Goal: Transaction & Acquisition: Book appointment/travel/reservation

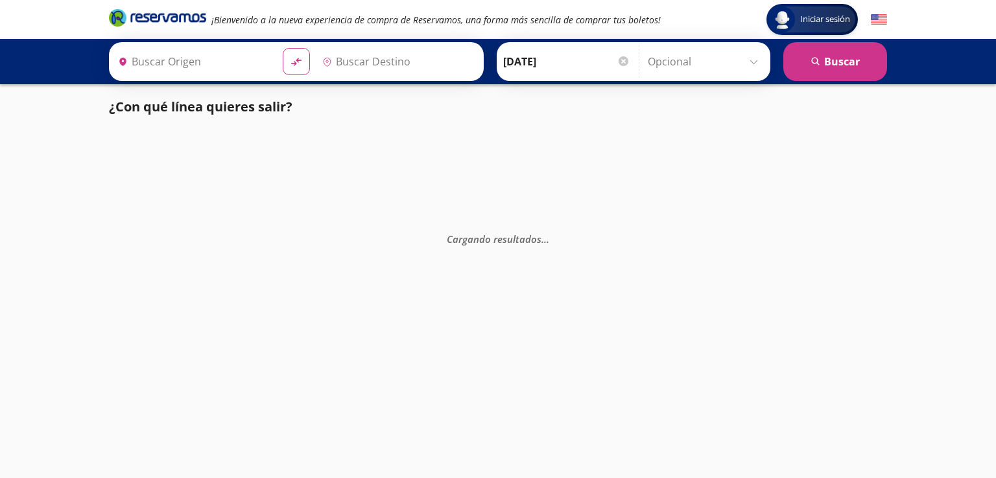
type input "Santiago de Querétaro, [GEOGRAPHIC_DATA]"
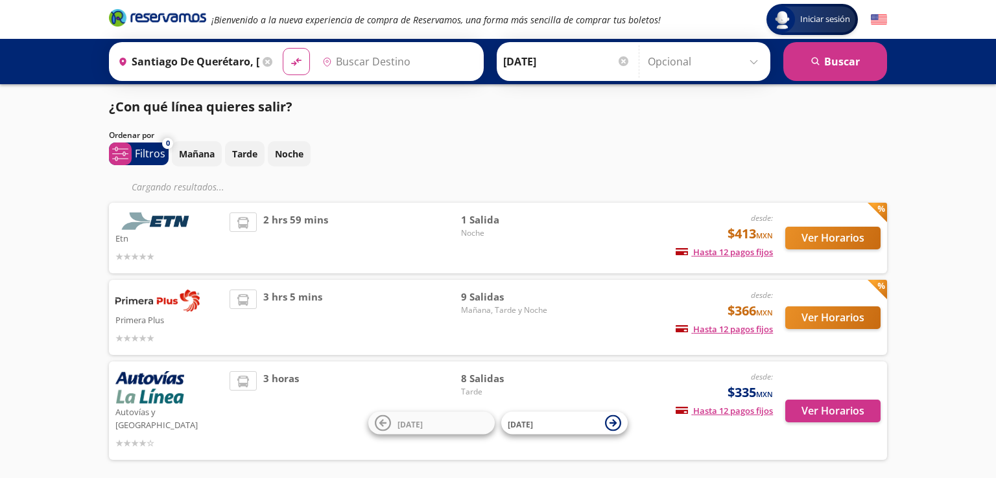
type input "Toluca, [GEOGRAPHIC_DATA]"
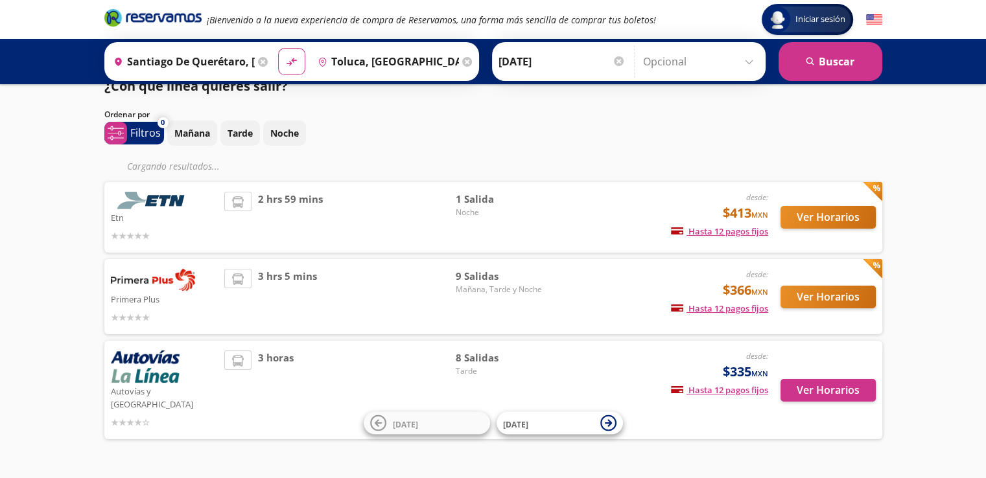
scroll to position [41, 0]
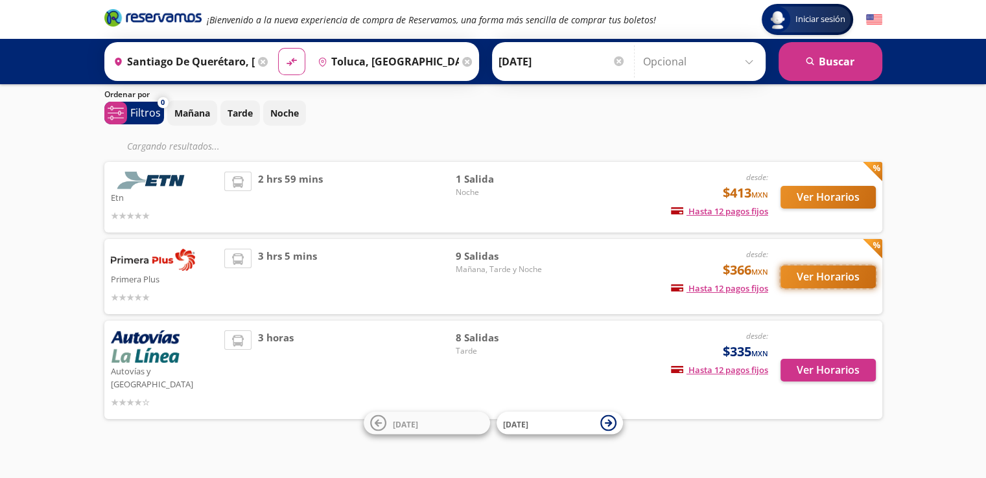
click at [806, 277] on button "Ver Horarios" at bounding box center [827, 277] width 95 height 23
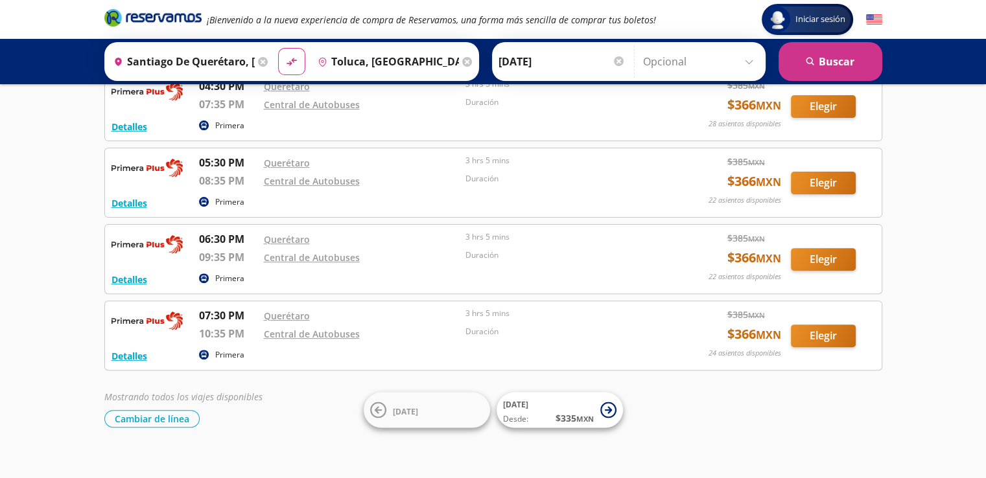
scroll to position [401, 0]
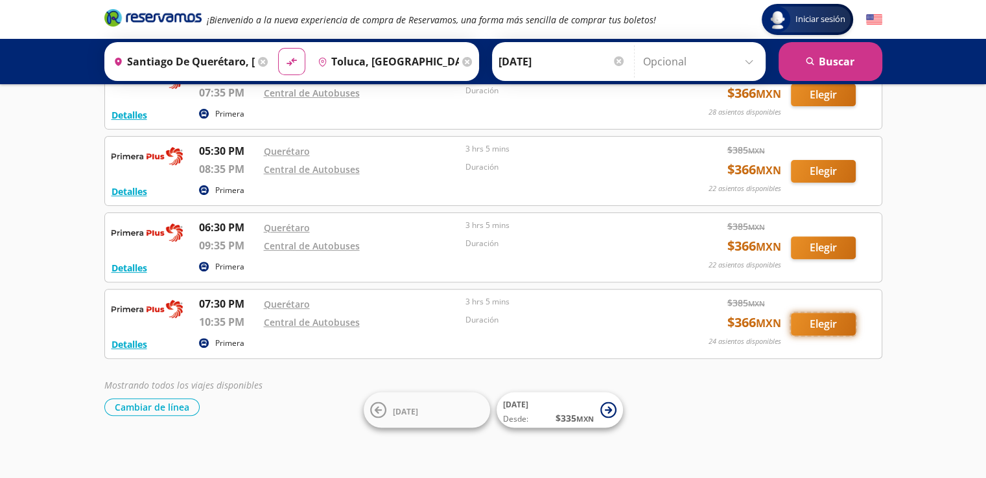
click at [819, 323] on button "Elegir" at bounding box center [823, 324] width 65 height 23
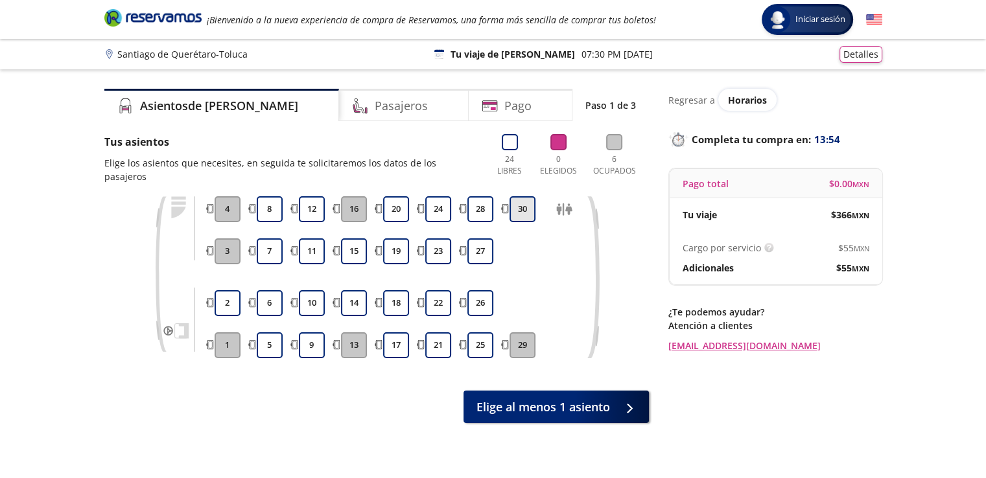
click at [525, 196] on button "30" at bounding box center [523, 209] width 26 height 26
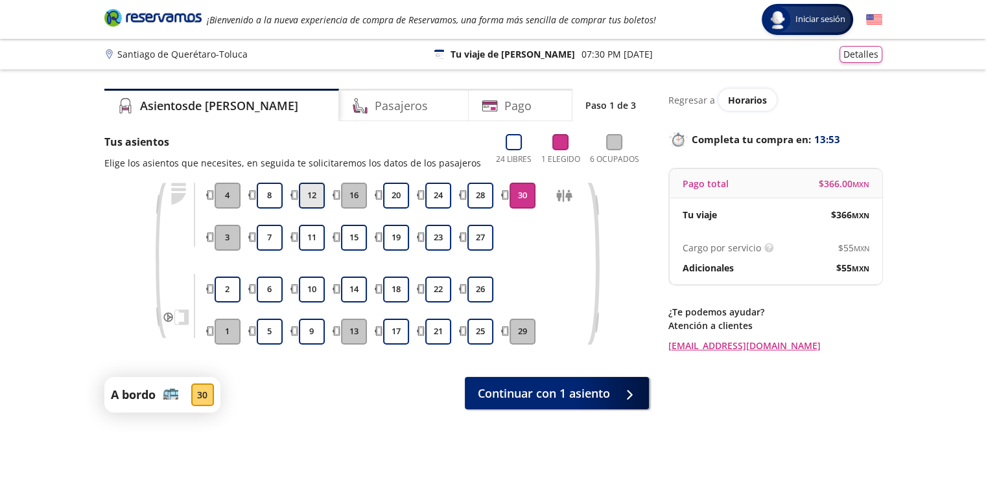
click at [308, 191] on button "12" at bounding box center [312, 196] width 26 height 26
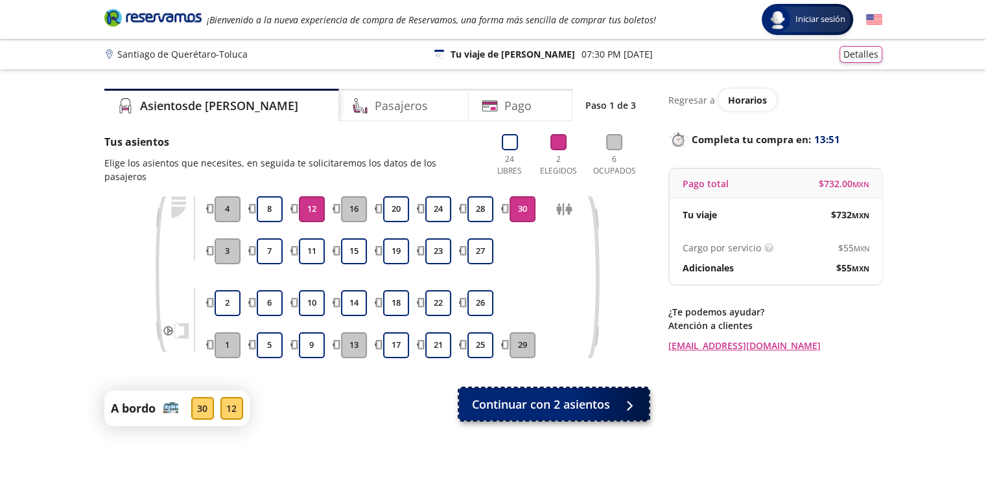
click at [560, 396] on span "Continuar con 2 asientos" at bounding box center [541, 405] width 138 height 18
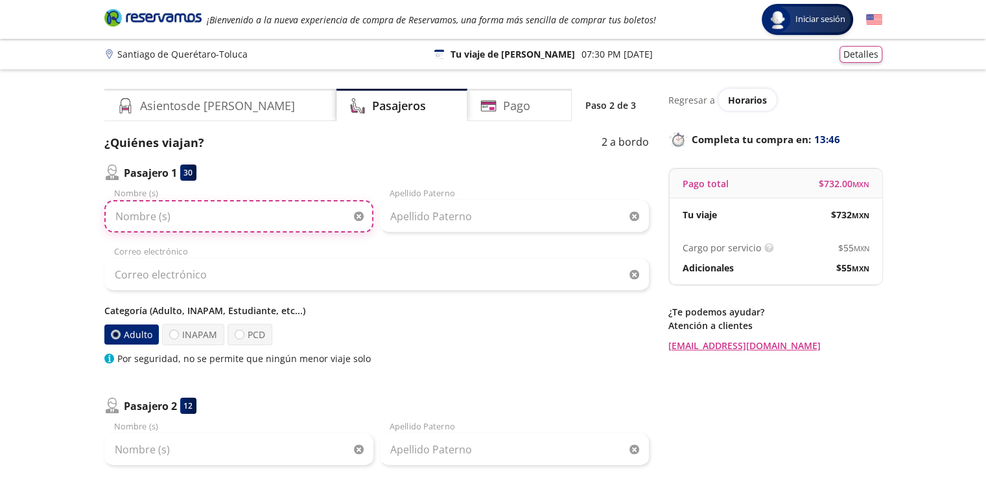
click at [234, 224] on input "Nombre (s)" at bounding box center [238, 216] width 269 height 32
type input "[PERSON_NAME]"
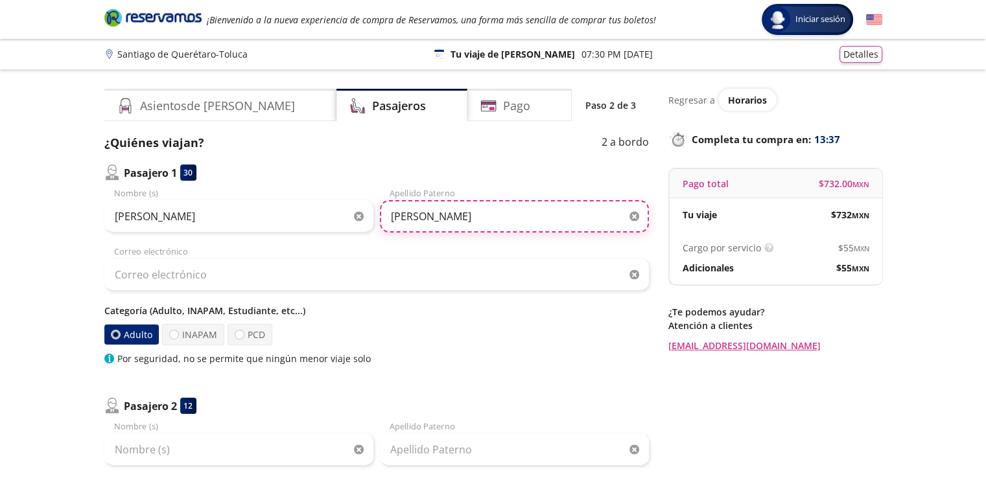
type input "[PERSON_NAME]"
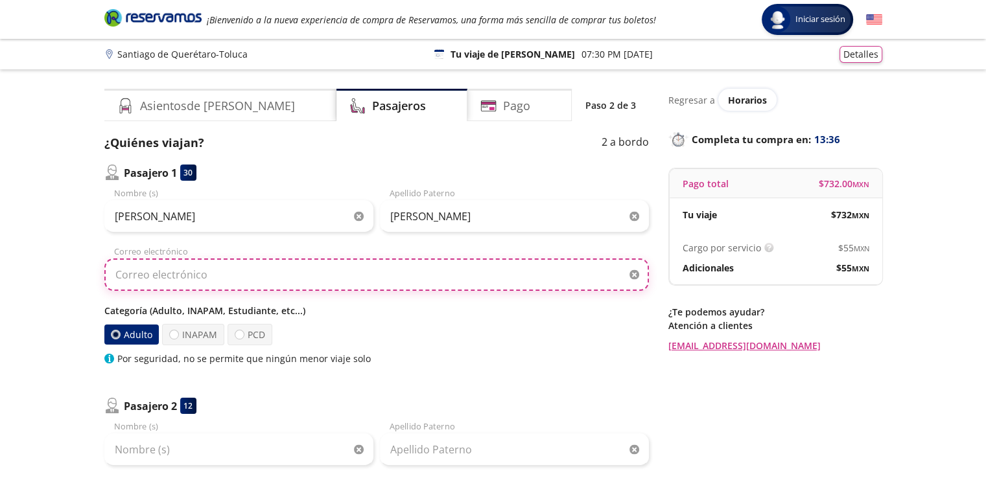
click at [248, 270] on input "Correo electrónico" at bounding box center [376, 275] width 545 height 32
type input "[EMAIL_ADDRESS][DOMAIN_NAME]"
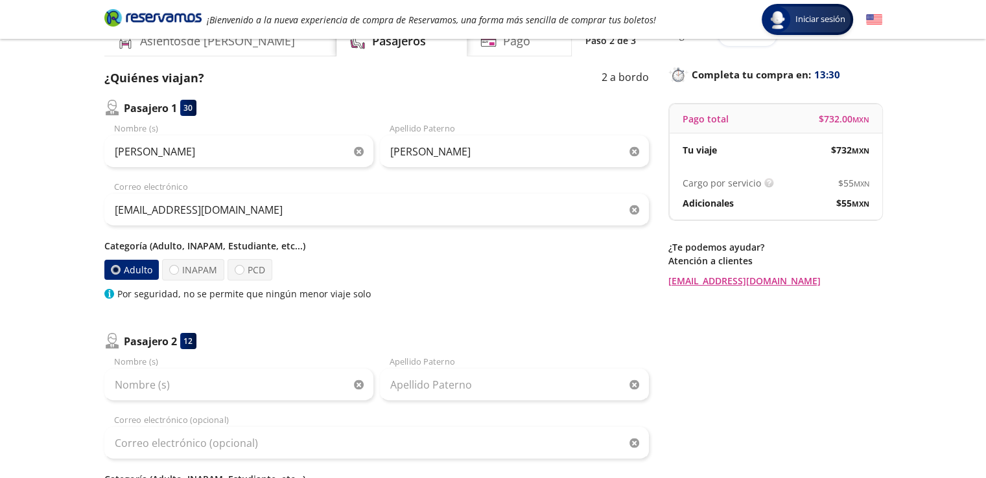
click at [634, 384] on icon "button" at bounding box center [634, 386] width 10 height 10
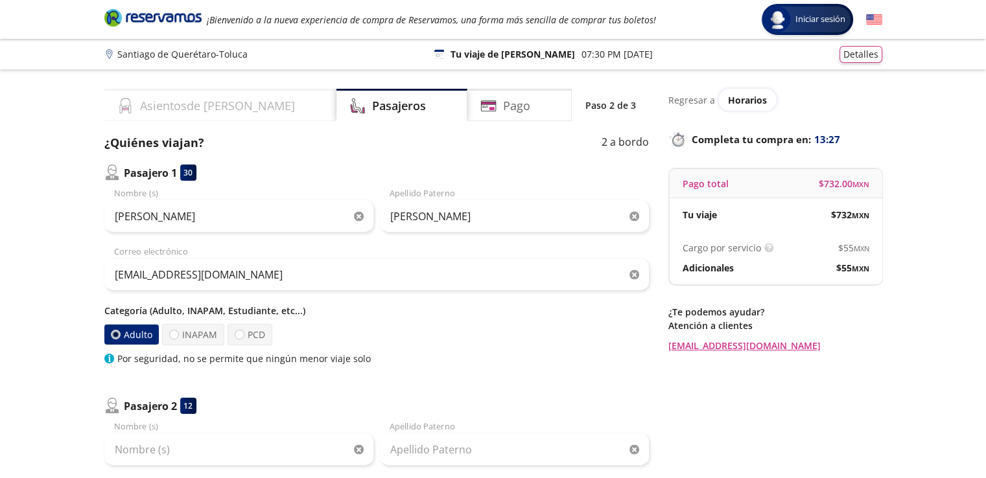
click at [220, 101] on h4 "Asientos de [PERSON_NAME]" at bounding box center [217, 106] width 155 height 18
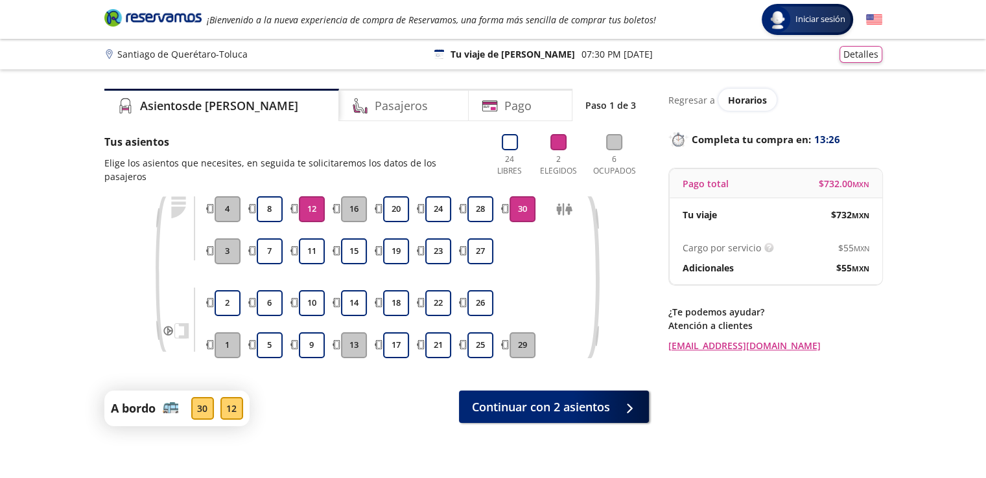
drag, startPoint x: 519, startPoint y: 189, endPoint x: 517, endPoint y: 195, distance: 6.6
click at [519, 196] on button "30" at bounding box center [523, 209] width 26 height 26
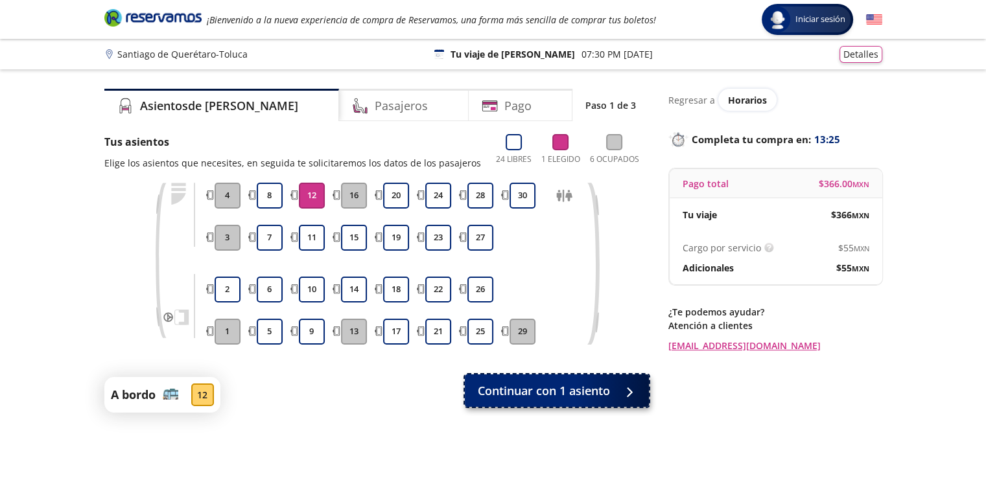
click at [520, 400] on button "Continuar con 1 asiento" at bounding box center [557, 391] width 184 height 32
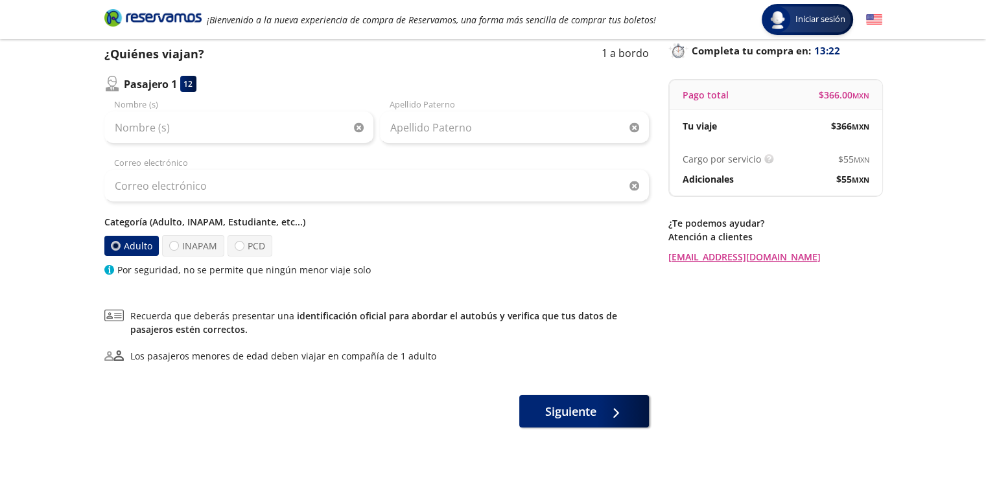
scroll to position [57, 0]
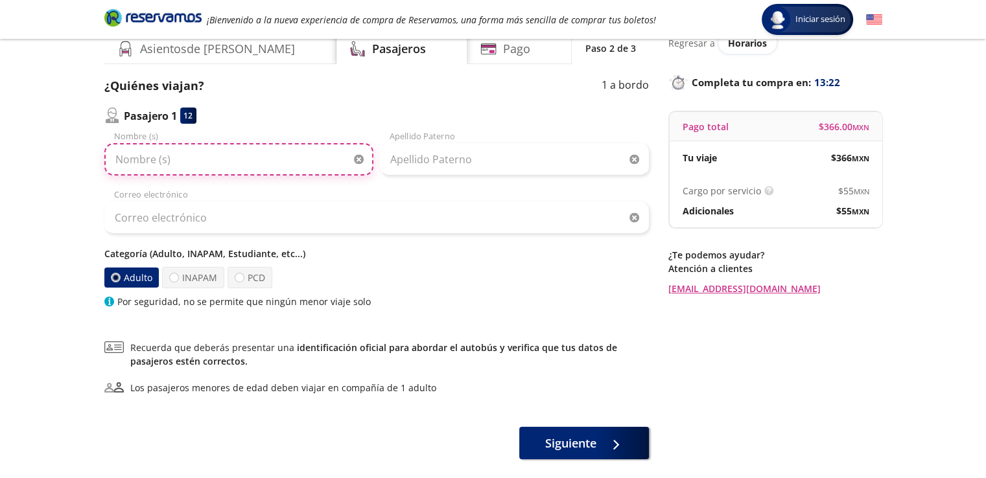
click at [202, 164] on input "Nombre (s)" at bounding box center [238, 159] width 269 height 32
type input "[PERSON_NAME]"
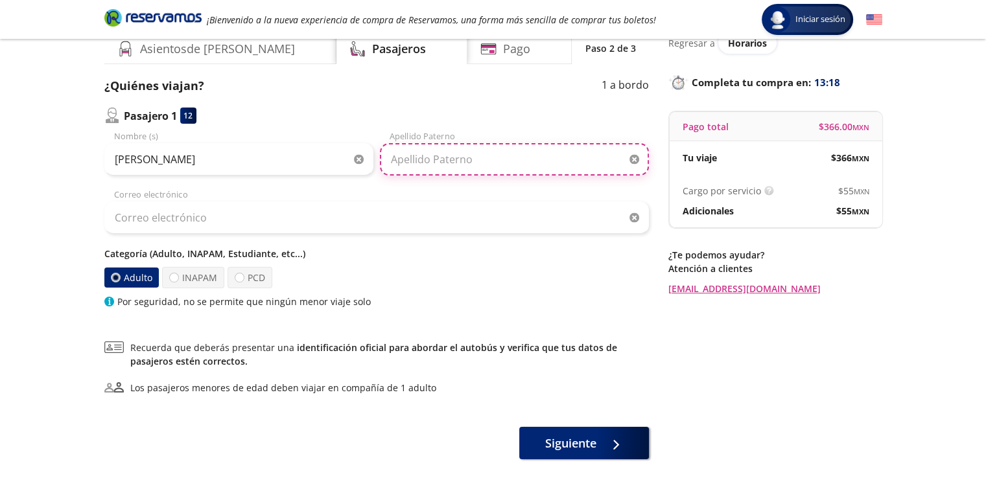
click at [452, 156] on input "Apellido Paterno" at bounding box center [514, 159] width 269 height 32
type input "[PERSON_NAME]"
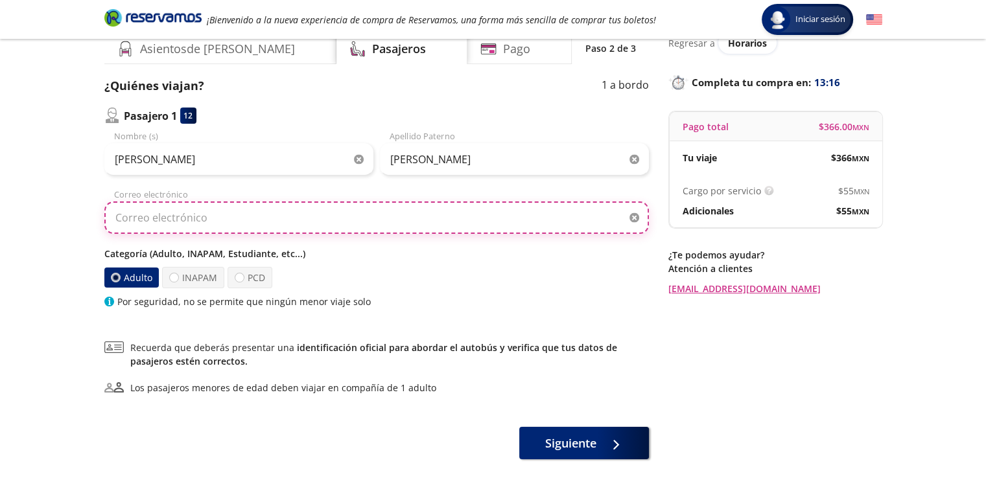
click at [246, 221] on input "Correo electrónico" at bounding box center [376, 218] width 545 height 32
type input "[EMAIL_ADDRESS][DOMAIN_NAME]"
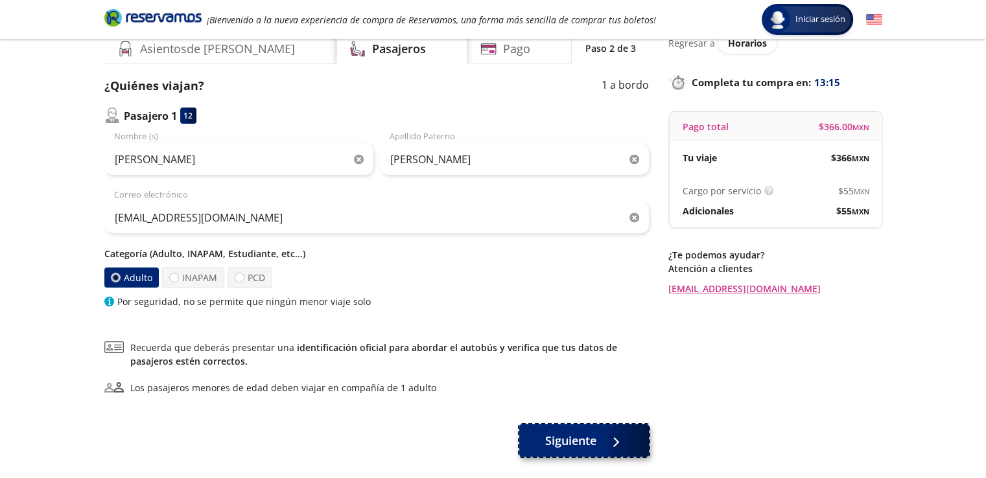
click at [559, 433] on span "Siguiente" at bounding box center [570, 441] width 51 height 18
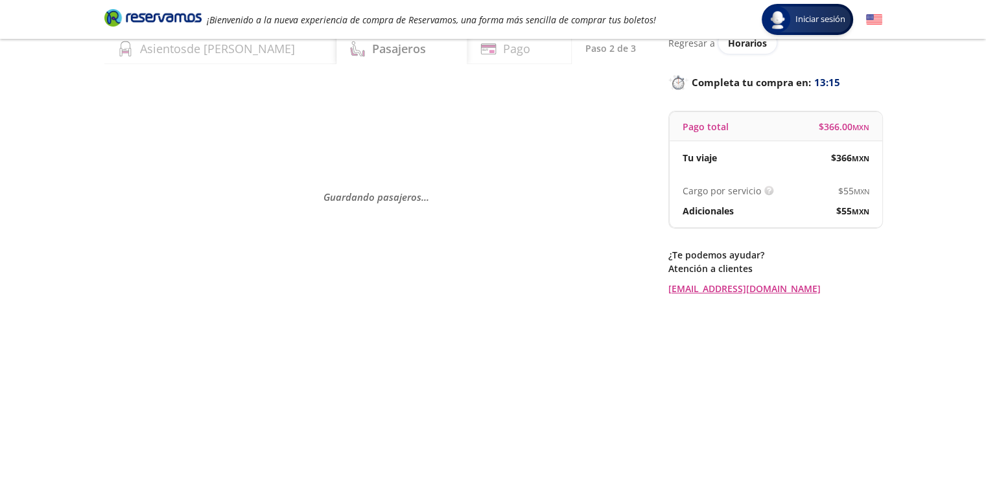
scroll to position [0, 0]
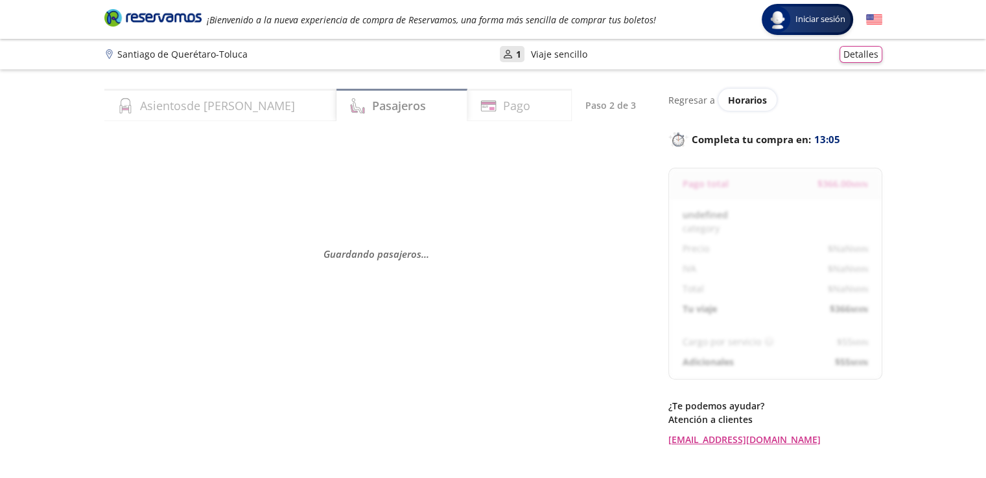
select select "MX"
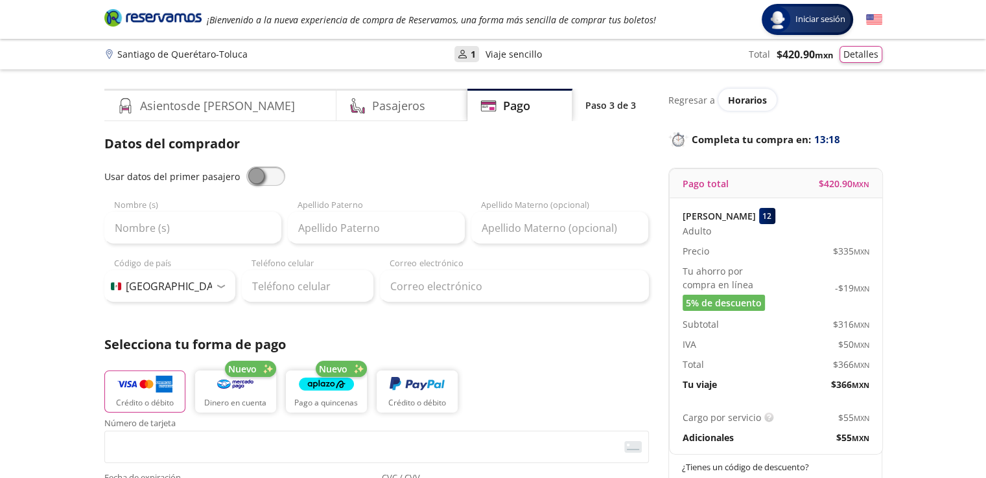
click at [263, 172] on span at bounding box center [265, 176] width 39 height 19
click at [246, 167] on input "checkbox" at bounding box center [246, 167] width 0 height 0
type input "[PERSON_NAME]"
type input "[EMAIL_ADDRESS][DOMAIN_NAME]"
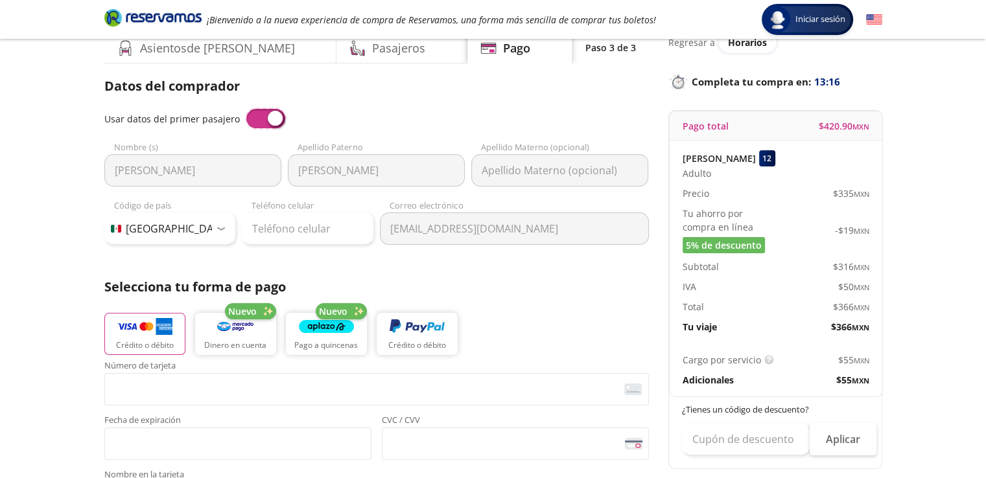
scroll to position [259, 0]
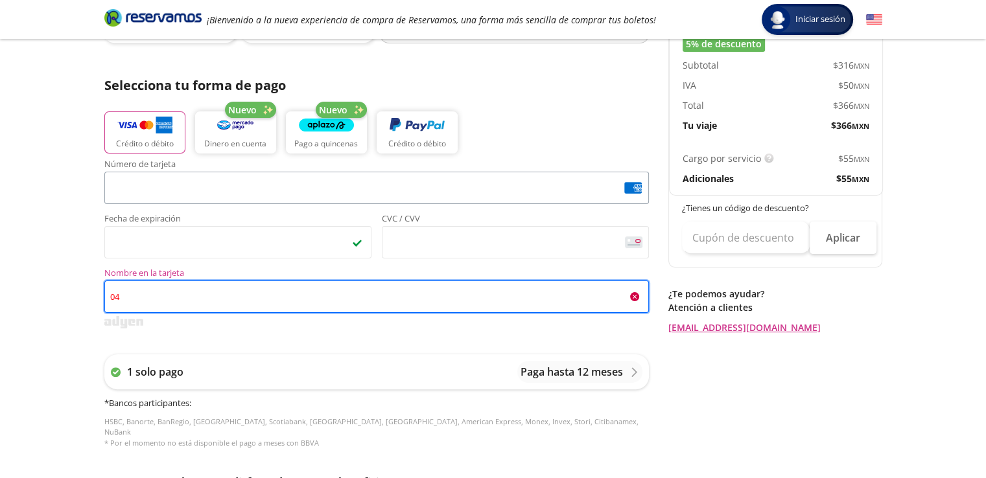
type input "0"
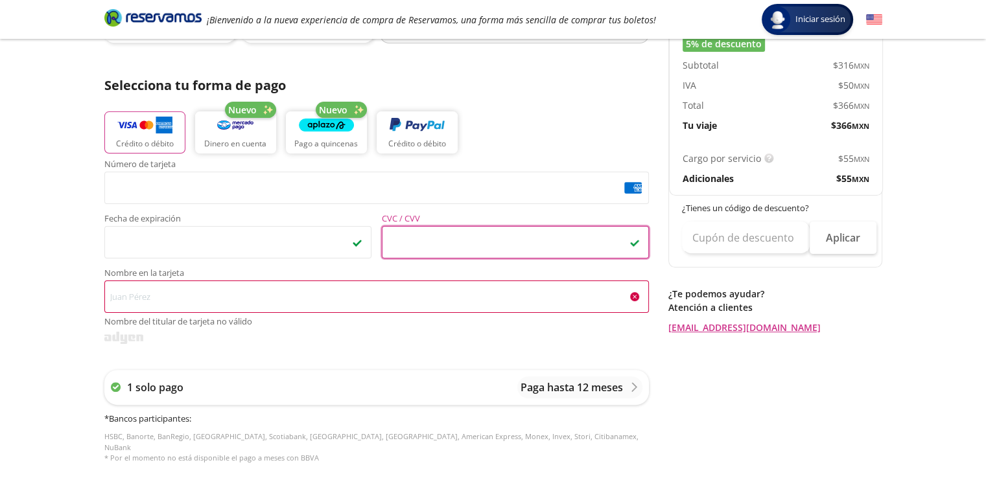
drag, startPoint x: 337, startPoint y: 274, endPoint x: 332, endPoint y: 287, distance: 13.4
click at [333, 285] on label "Nombre en la tarjeta Nombre del titular de tarjeta no válido" at bounding box center [376, 299] width 545 height 60
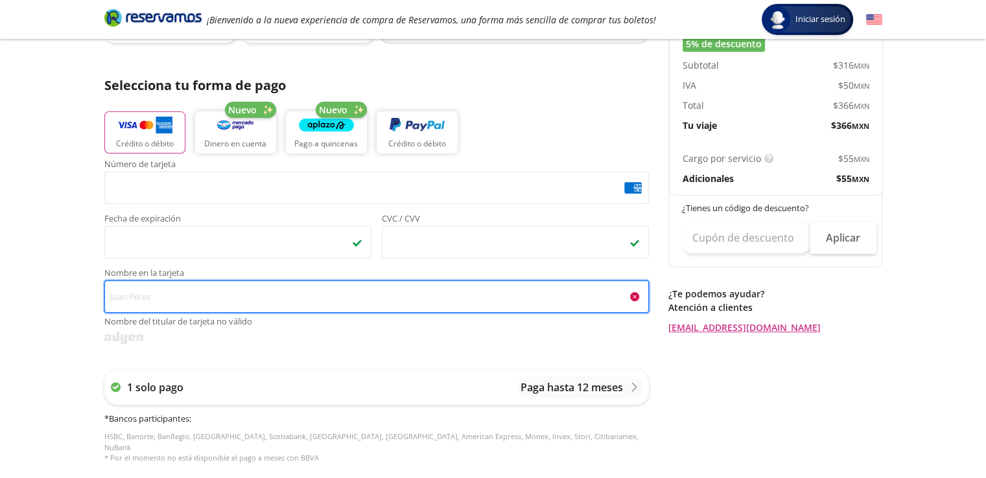
click at [330, 288] on input "Nombre en la tarjeta Nombre del titular de tarjeta no válido" at bounding box center [376, 297] width 545 height 32
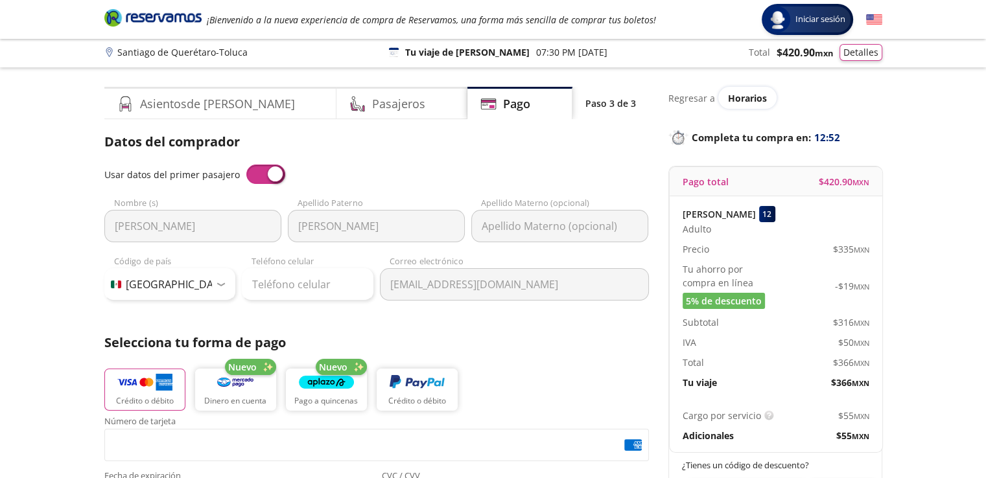
scroll to position [0, 0]
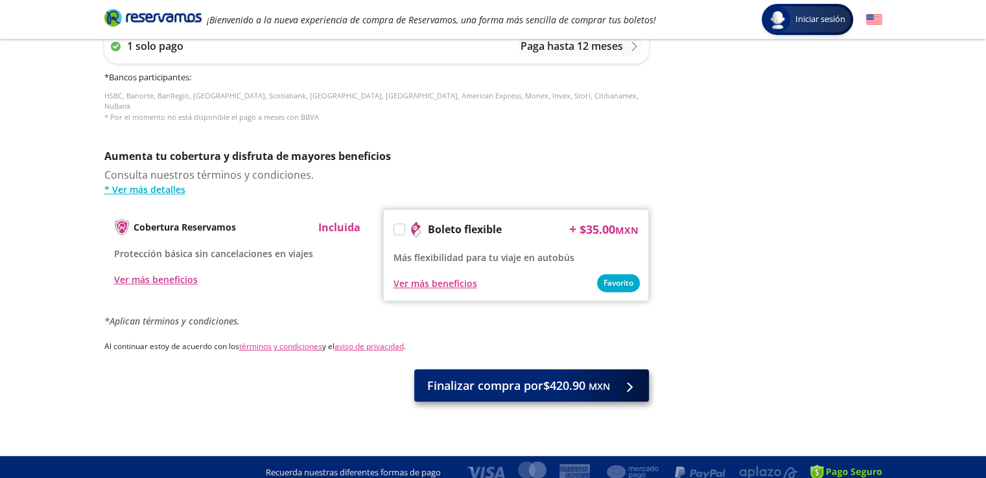
type input "[PERSON_NAME]"
click at [577, 380] on span "Finalizar compra por $420.90 MXN" at bounding box center [518, 386] width 183 height 18
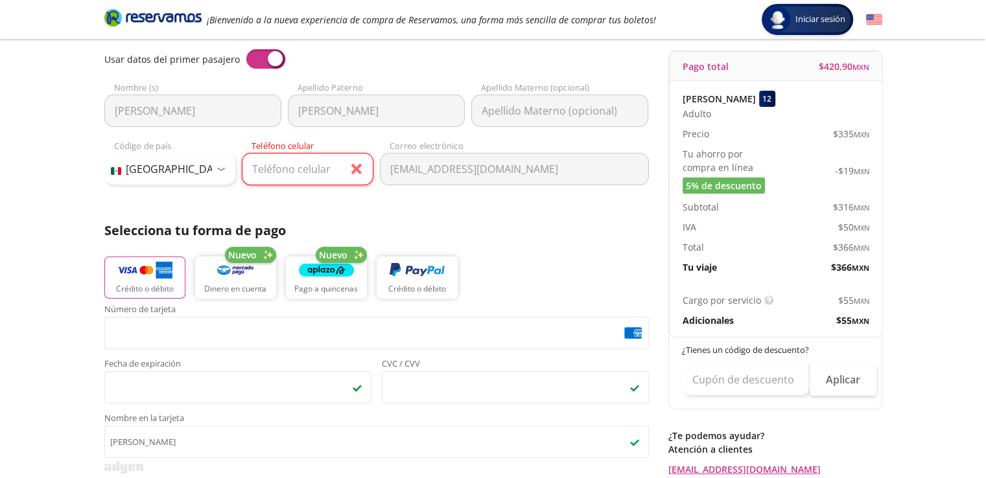
scroll to position [112, 0]
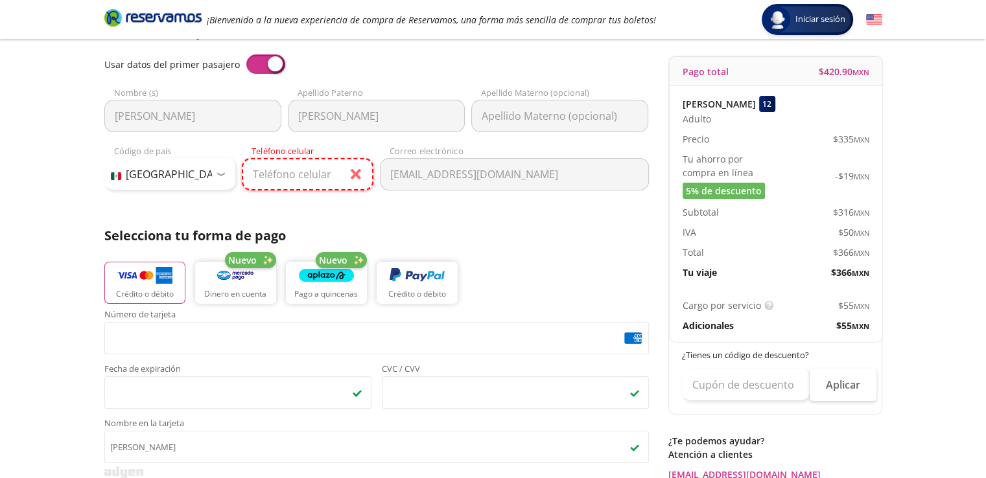
click at [314, 164] on input "Teléfono celular" at bounding box center [308, 174] width 132 height 32
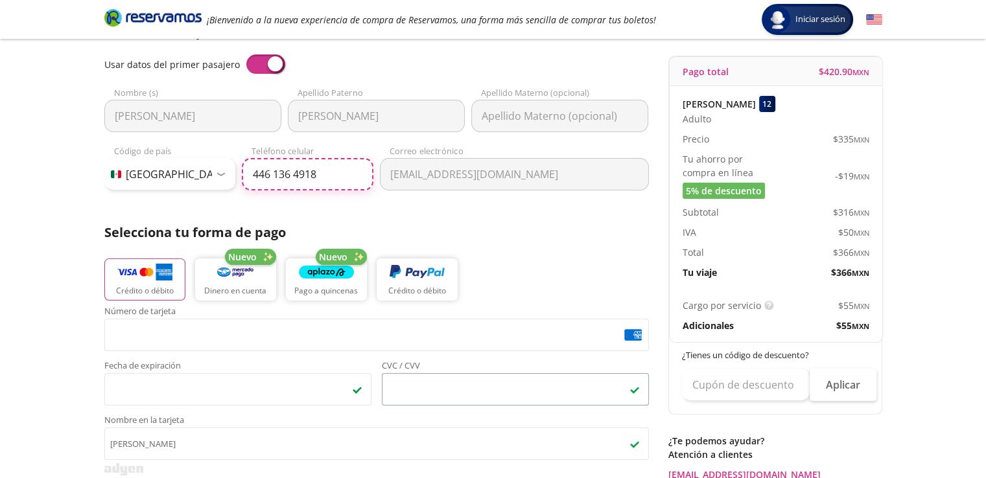
type input "446 136 4918"
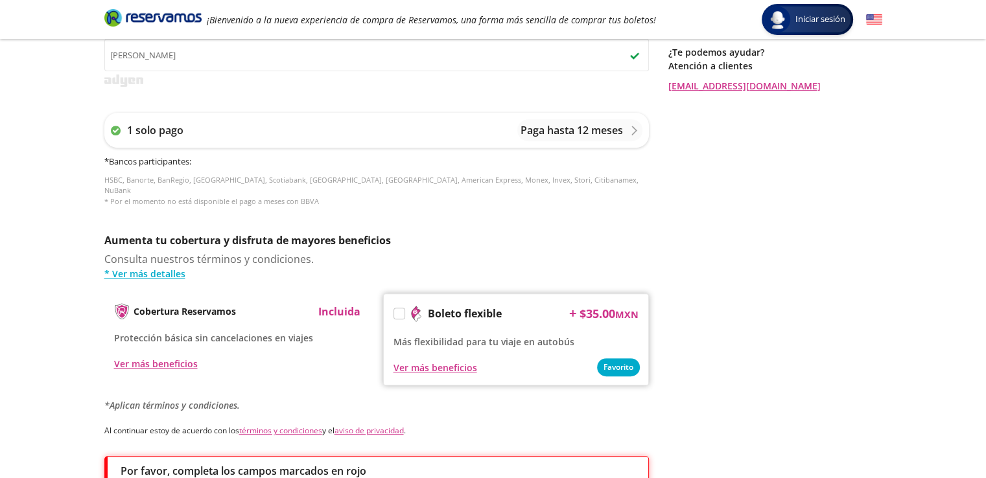
scroll to position [627, 0]
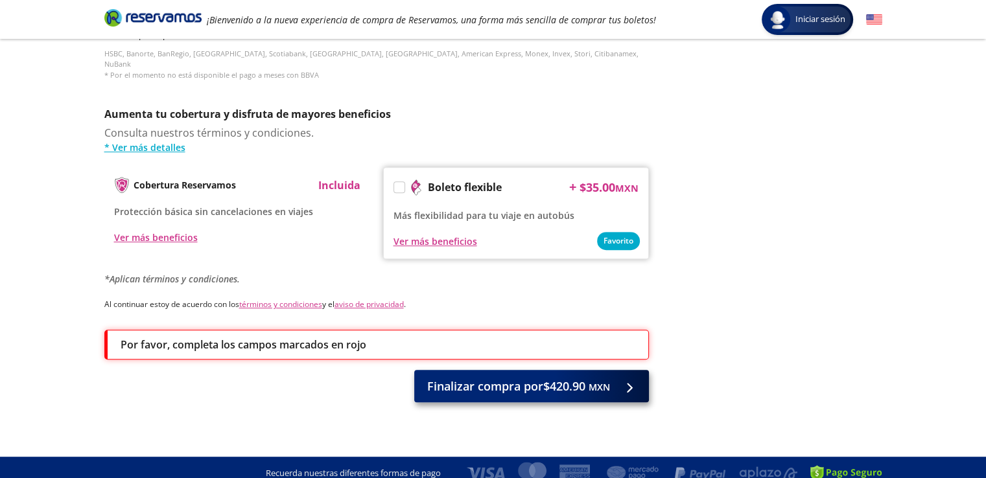
click at [547, 392] on div "Finalizar compra por $420.90 MXN" at bounding box center [376, 389] width 545 height 32
click at [482, 378] on span "Finalizar compra por $420.90 MXN" at bounding box center [518, 387] width 183 height 18
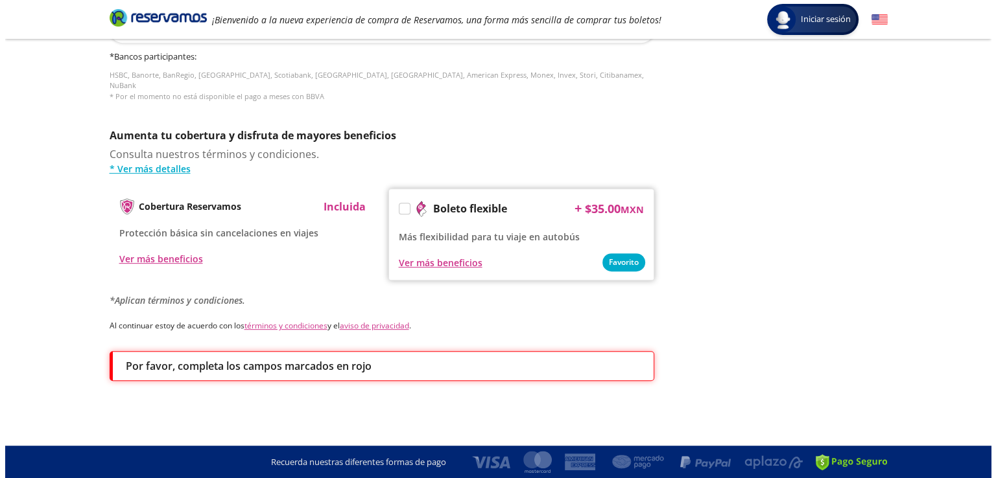
scroll to position [0, 0]
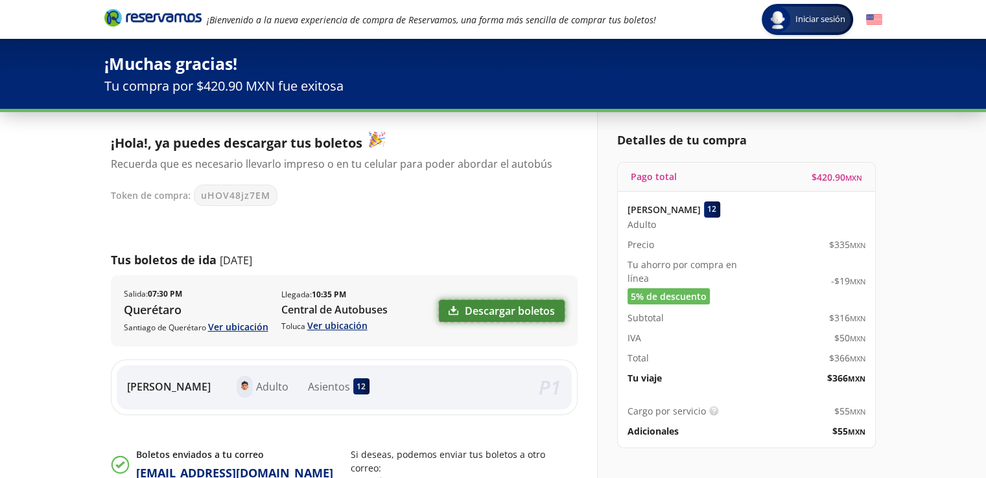
click at [487, 309] on link "Descargar boletos" at bounding box center [502, 311] width 126 height 22
